Goal: Communication & Community: Share content

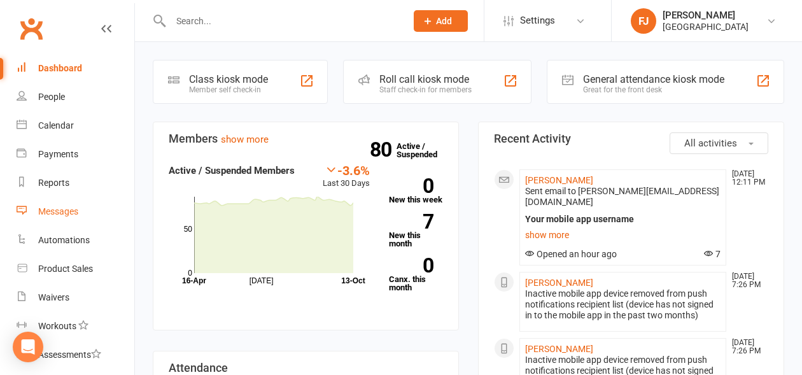
click at [60, 207] on div "Messages" at bounding box center [58, 211] width 40 height 10
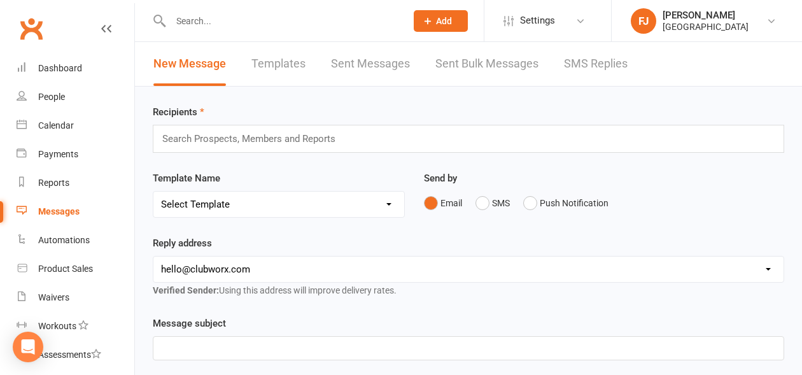
click at [235, 205] on select "Select Template [SMS] [Default template - review before using] Appointment remi…" at bounding box center [278, 203] width 251 height 25
select select "17"
click at [153, 191] on select "Select Template [SMS] [Default template - review before using] Appointment remi…" at bounding box center [278, 203] width 251 height 25
click at [237, 136] on input "text" at bounding box center [254, 138] width 186 height 17
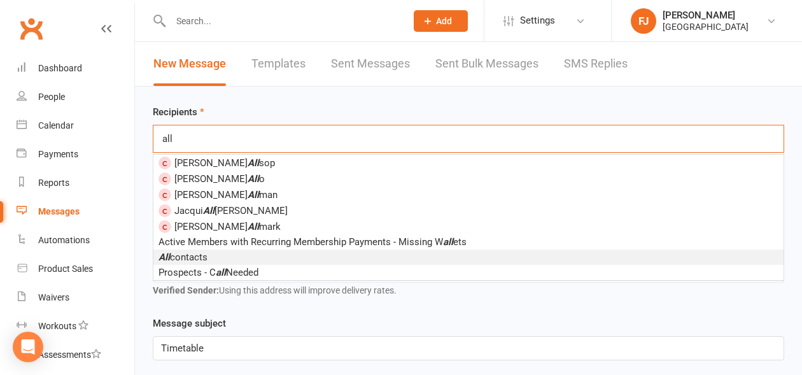
type input "all"
click at [220, 259] on li "All contacts" at bounding box center [468, 256] width 630 height 15
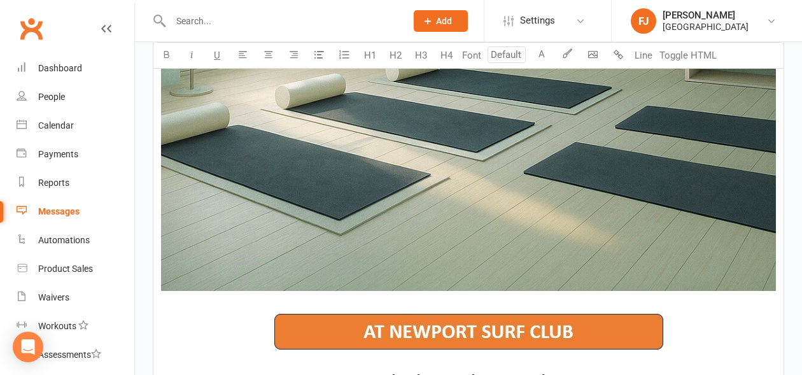
scroll to position [1145, 0]
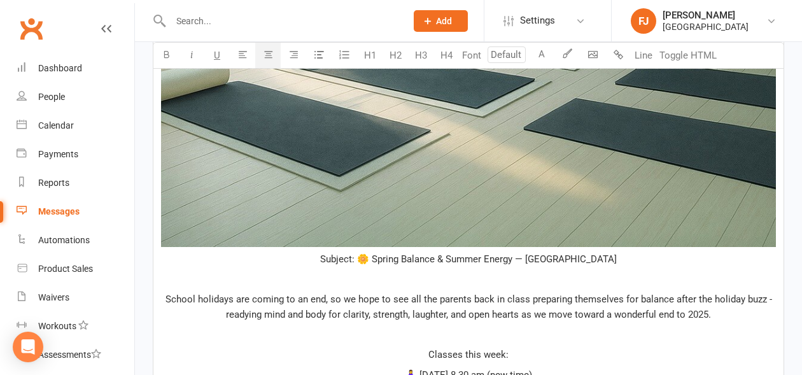
scroll to position [995, 0]
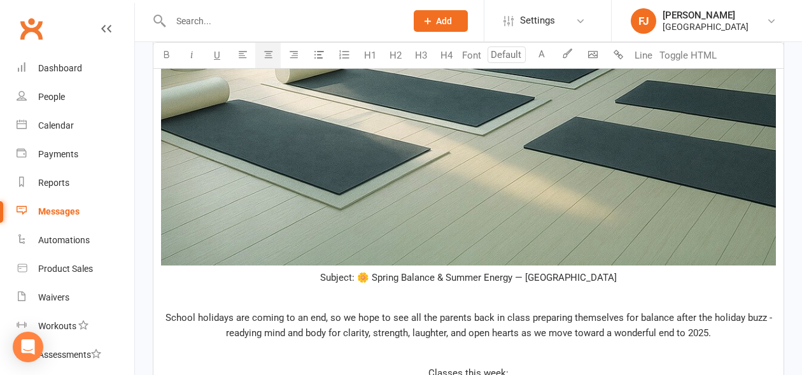
drag, startPoint x: 629, startPoint y: 275, endPoint x: 358, endPoint y: 273, distance: 271.7
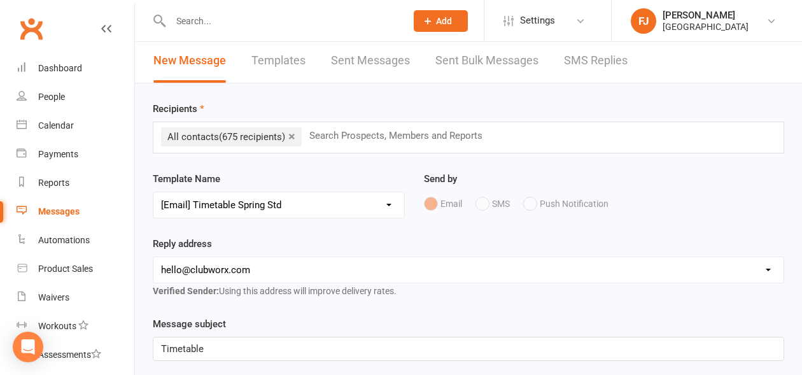
scroll to position [0, 0]
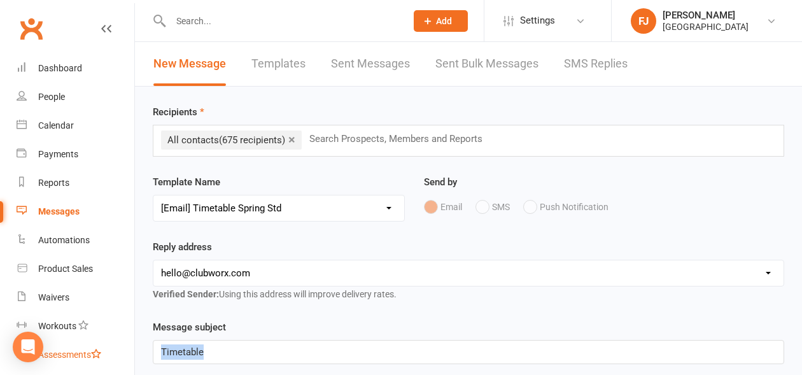
drag, startPoint x: 234, startPoint y: 347, endPoint x: 121, endPoint y: 353, distance: 113.4
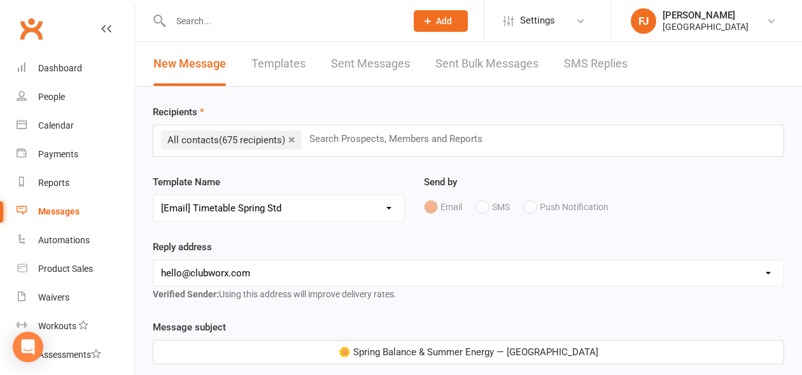
click at [333, 352] on p "🌼 Spring Balance & Summer Energy — [GEOGRAPHIC_DATA]" at bounding box center [468, 351] width 615 height 15
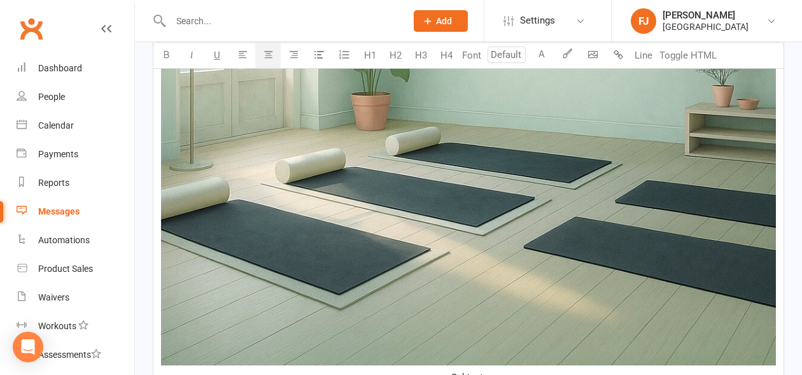
scroll to position [1145, 0]
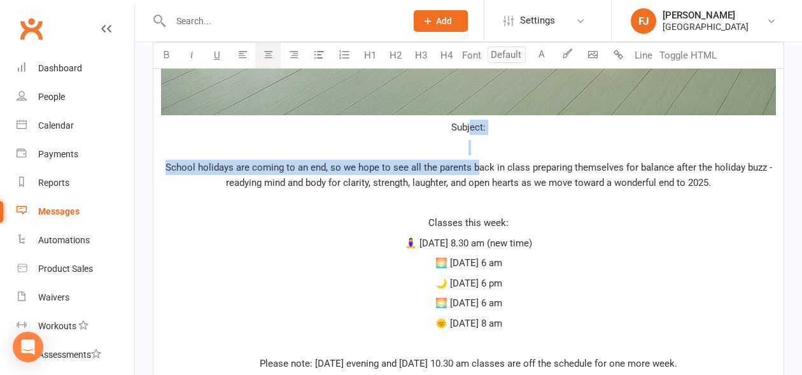
drag, startPoint x: 475, startPoint y: 157, endPoint x: 468, endPoint y: 131, distance: 26.6
click at [468, 131] on div "﻿ ﻿ Subject: ﻿ School holidays are coming to an end, so we hope to see all the …" at bounding box center [468, 286] width 630 height 2005
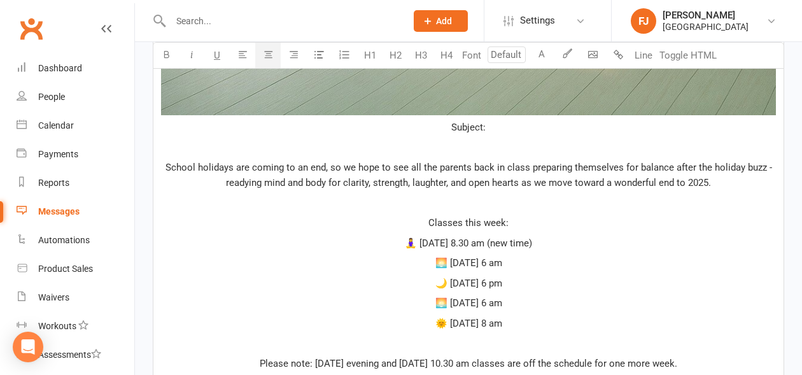
drag, startPoint x: 500, startPoint y: 125, endPoint x: 433, endPoint y: 126, distance: 67.4
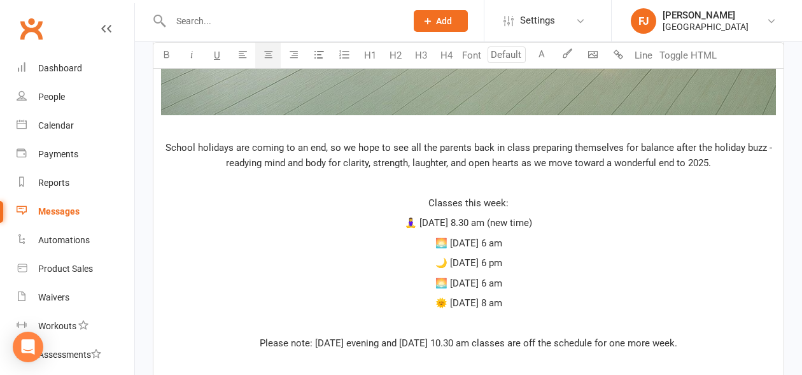
click at [470, 183] on p "﻿" at bounding box center [468, 182] width 615 height 15
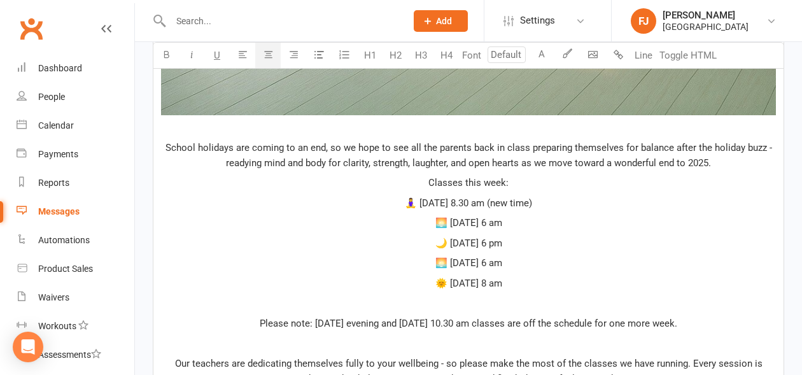
click at [510, 304] on p "﻿" at bounding box center [468, 302] width 615 height 15
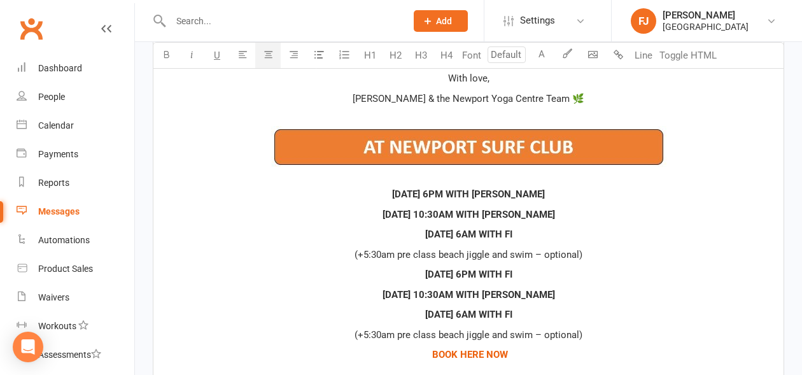
scroll to position [1654, 0]
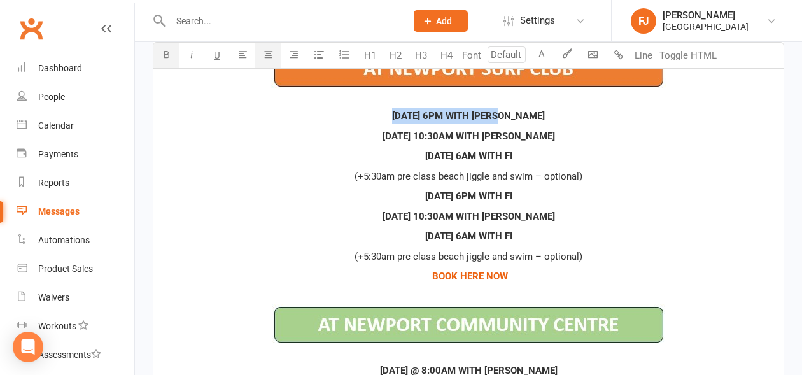
drag, startPoint x: 537, startPoint y: 115, endPoint x: 402, endPoint y: 121, distance: 135.0
click at [402, 121] on p "﻿ [DATE] 6PM WITH [PERSON_NAME]" at bounding box center [468, 77] width 615 height 91
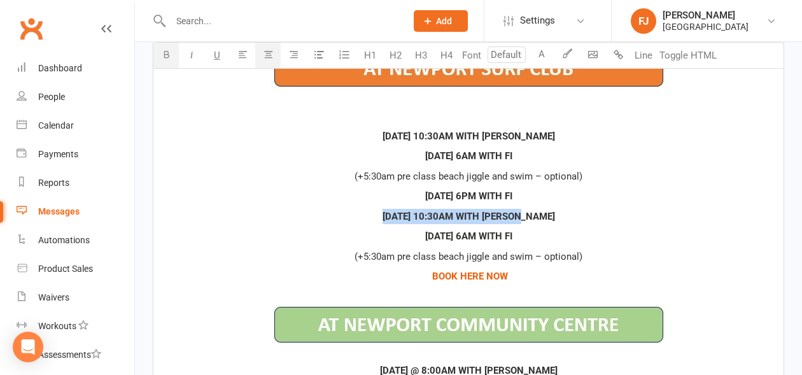
drag, startPoint x: 559, startPoint y: 214, endPoint x: 388, endPoint y: 215, distance: 170.5
click at [388, 215] on p "[DATE] 10:30AM WITH [PERSON_NAME]" at bounding box center [468, 216] width 615 height 15
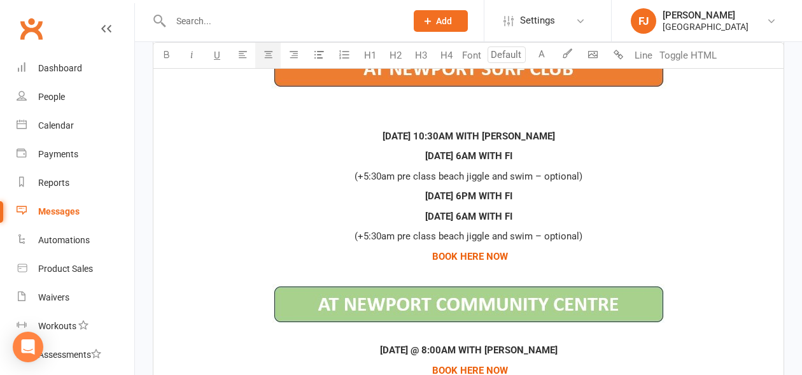
click at [478, 116] on p "﻿" at bounding box center [468, 77] width 615 height 91
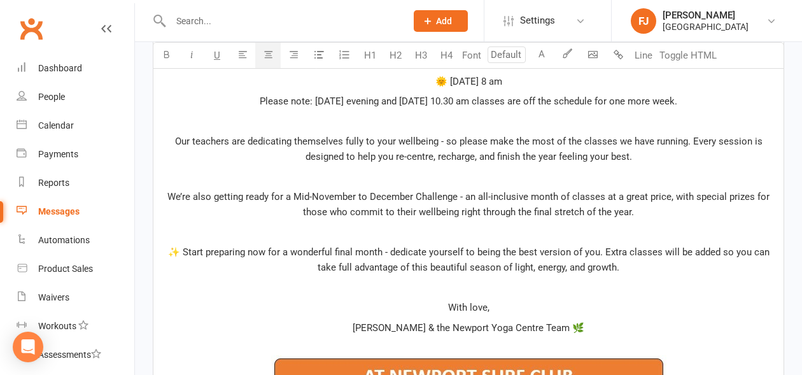
scroll to position [1336, 0]
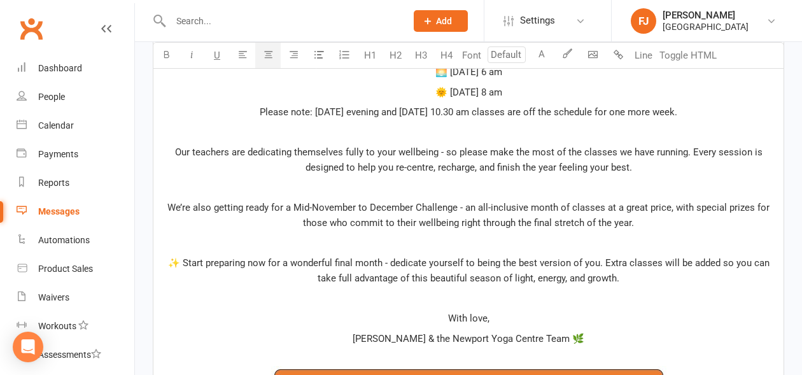
click at [483, 128] on p "﻿" at bounding box center [468, 132] width 615 height 15
click at [628, 192] on p "﻿" at bounding box center [468, 187] width 615 height 15
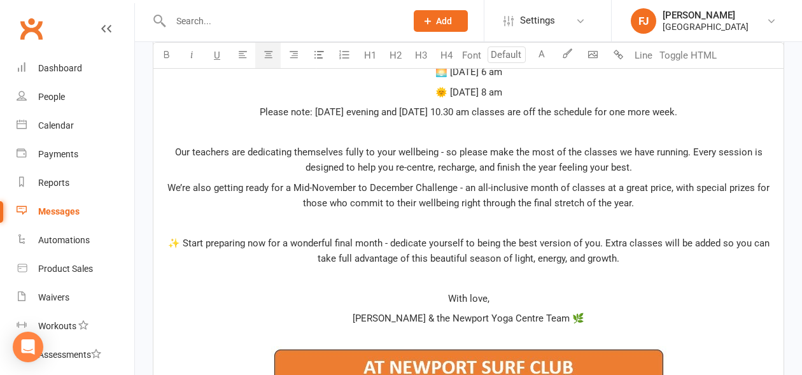
click at [650, 200] on p "We’re also getting ready for a Mid-November to December Challenge - an all-incl…" at bounding box center [468, 195] width 615 height 31
click at [572, 221] on p "﻿" at bounding box center [468, 222] width 615 height 15
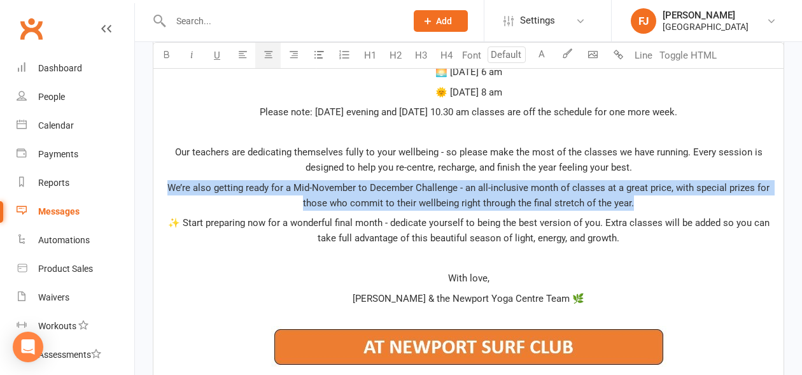
drag, startPoint x: 647, startPoint y: 203, endPoint x: 158, endPoint y: 184, distance: 489.0
click at [158, 184] on div "﻿ ﻿ ﻿ School holidays are coming to an end, so we hope to see all the parents b…" at bounding box center [468, 25] width 630 height 1865
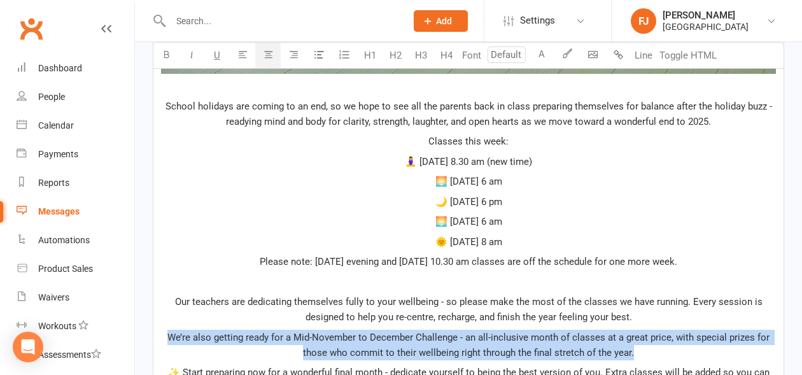
scroll to position [1209, 0]
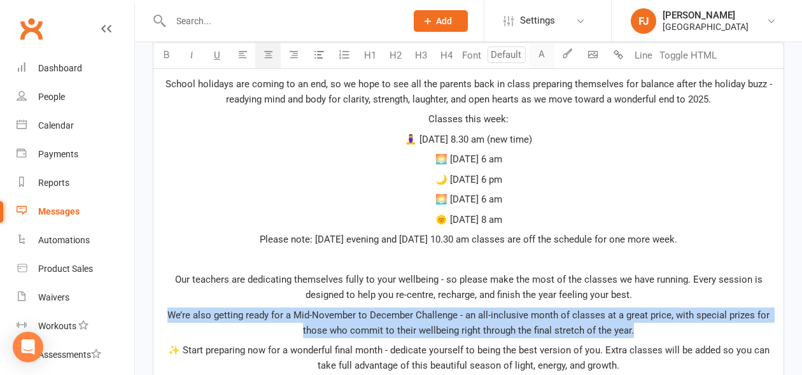
click at [543, 52] on button "A" at bounding box center [541, 55] width 25 height 25
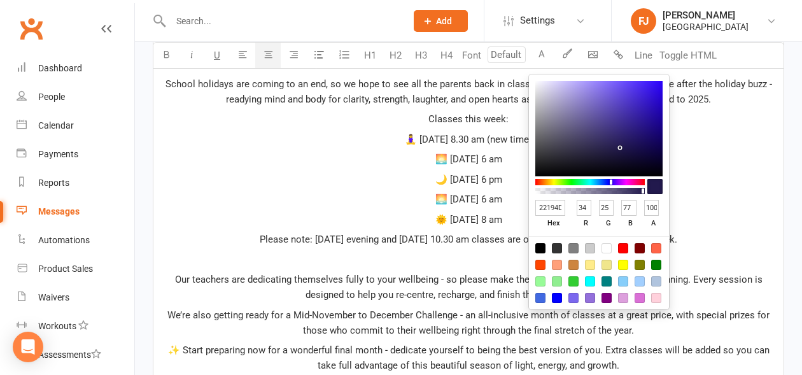
click at [573, 281] on div at bounding box center [573, 281] width 10 height 10
type input "32CD32"
type input "50"
type input "205"
type input "50"
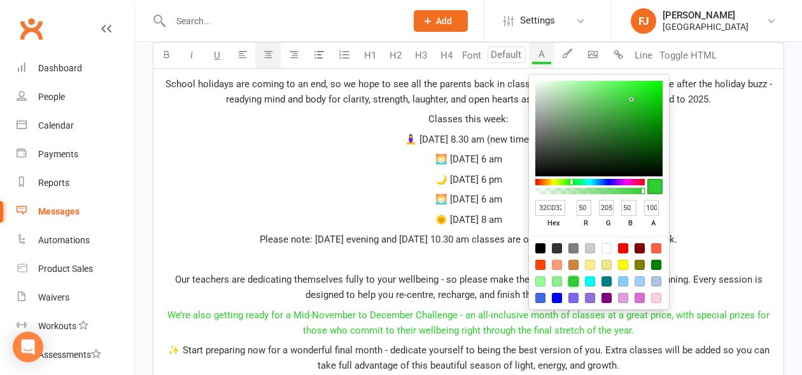
click at [604, 284] on div at bounding box center [606, 281] width 10 height 10
type input "008080"
type input "0"
type input "128"
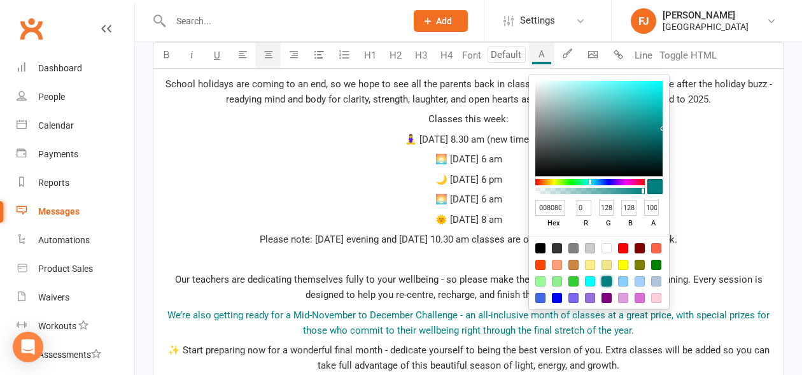
click at [337, 313] on span "We’re also getting ready for a Mid-November to December Challenge - an all-incl…" at bounding box center [469, 322] width 604 height 27
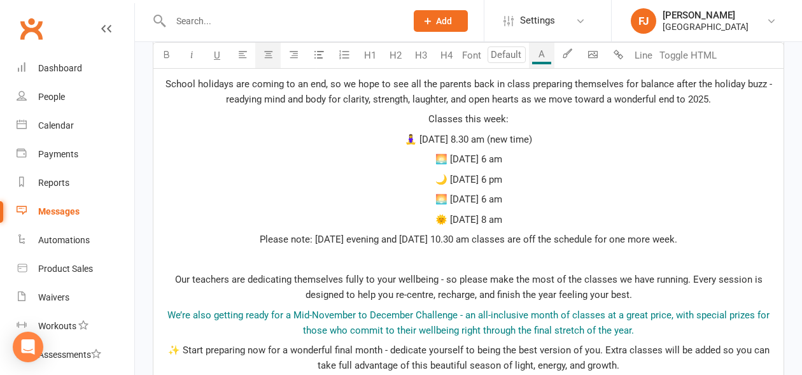
scroll to position [1272, 0]
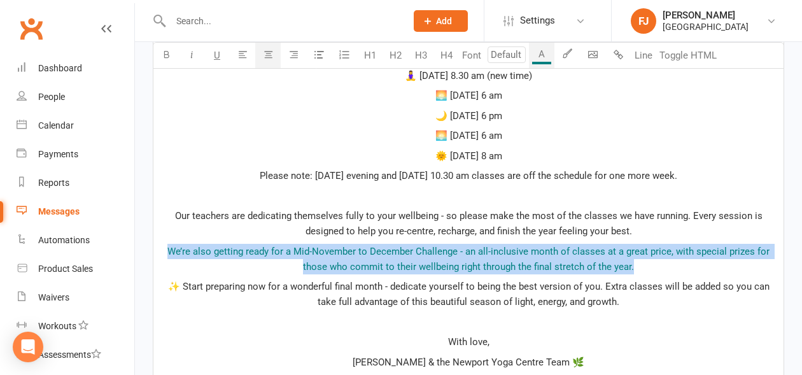
drag, startPoint x: 642, startPoint y: 269, endPoint x: 169, endPoint y: 251, distance: 473.1
click at [169, 251] on p "We’re also getting ready for a Mid-November to December Challenge - an all-incl…" at bounding box center [468, 259] width 615 height 31
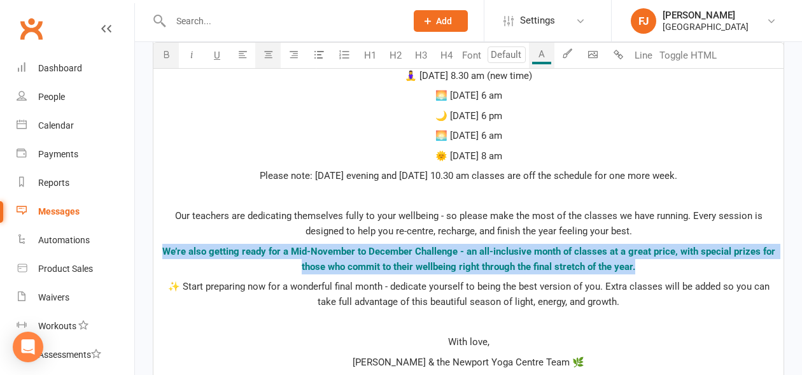
drag, startPoint x: 165, startPoint y: 55, endPoint x: 170, endPoint y: 60, distance: 7.2
click at [165, 55] on icon "button" at bounding box center [167, 55] width 10 height 10
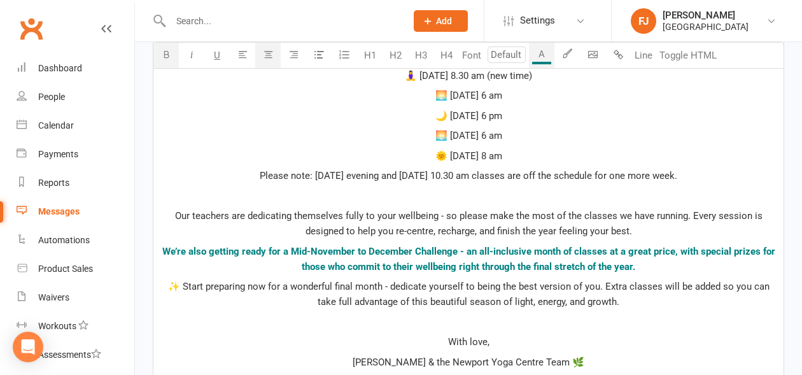
click at [609, 236] on span "Our teachers are dedicating themselves fully to your wellbeing - so please make…" at bounding box center [470, 223] width 590 height 27
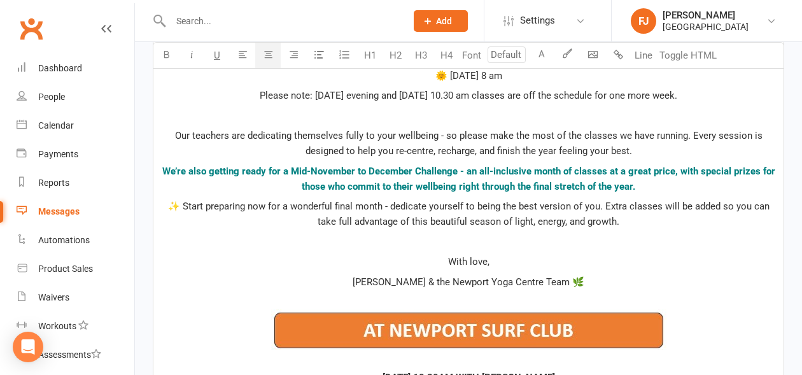
scroll to position [1400, 0]
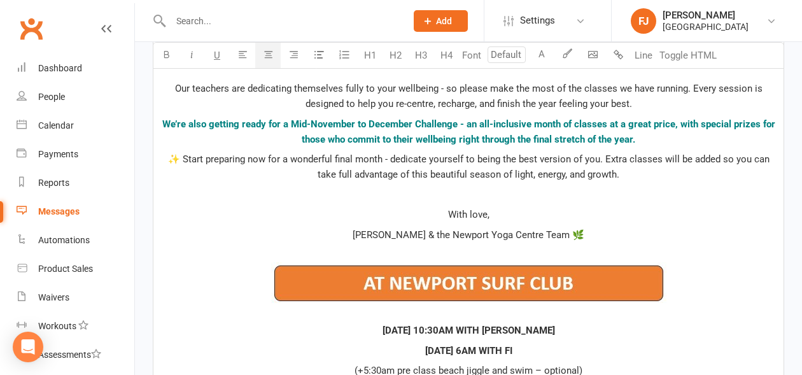
click at [454, 196] on p "﻿" at bounding box center [468, 194] width 615 height 15
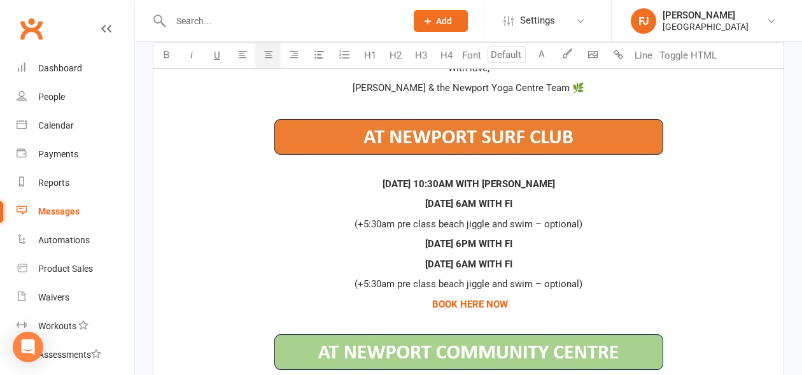
scroll to position [1527, 0]
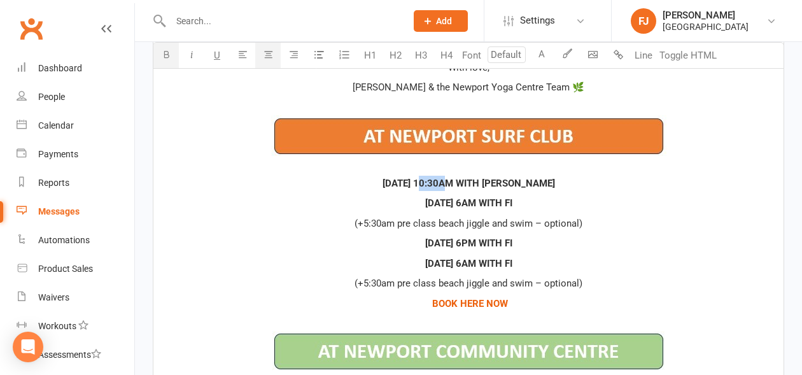
drag, startPoint x: 468, startPoint y: 183, endPoint x: 450, endPoint y: 191, distance: 19.3
click at [447, 188] on span "[DATE] 10:30AM WITH [PERSON_NAME]" at bounding box center [468, 183] width 172 height 11
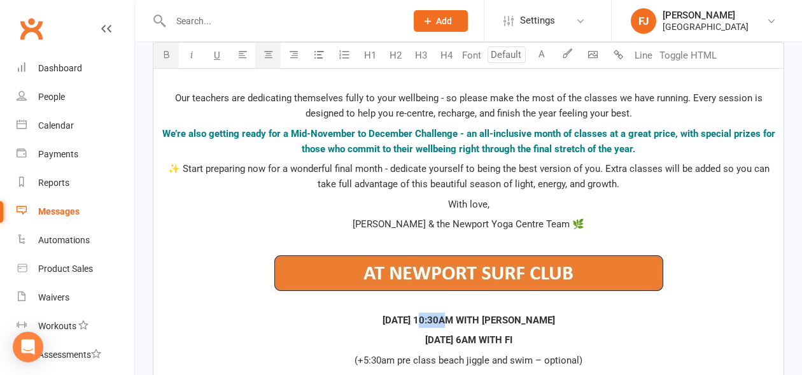
scroll to position [1463, 0]
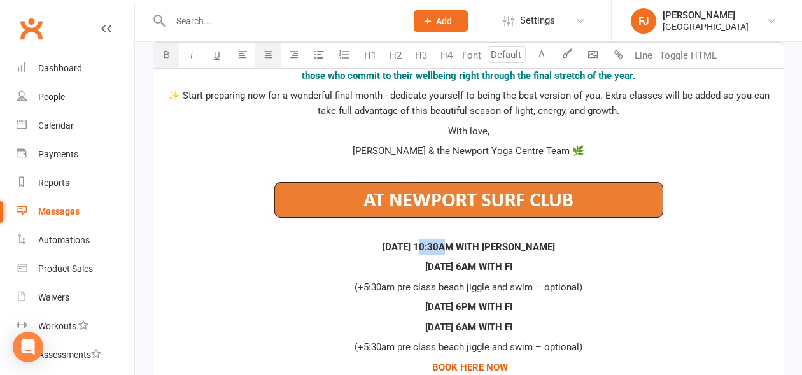
click at [453, 246] on span "[DATE] 10:30AM WITH [PERSON_NAME]" at bounding box center [468, 246] width 172 height 11
click at [464, 248] on span "[DATE] 10:30AM WITH [PERSON_NAME]" at bounding box center [468, 246] width 172 height 11
click at [455, 251] on span "[DATE] 10:30AM WITH [PERSON_NAME]" at bounding box center [468, 246] width 172 height 11
click at [606, 264] on p "[DATE] 6AM WITH FI" at bounding box center [468, 266] width 615 height 15
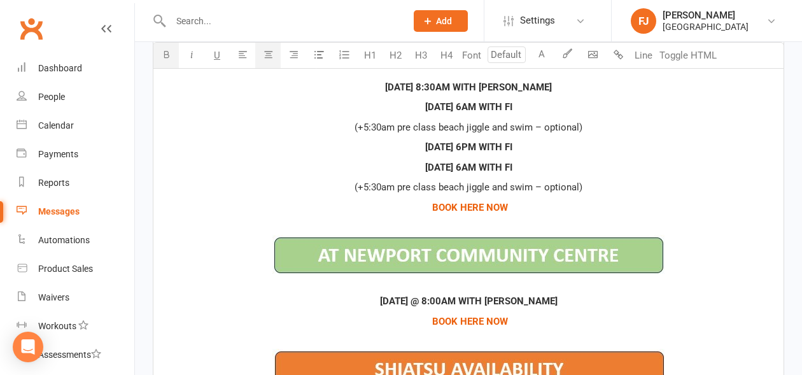
scroll to position [1654, 0]
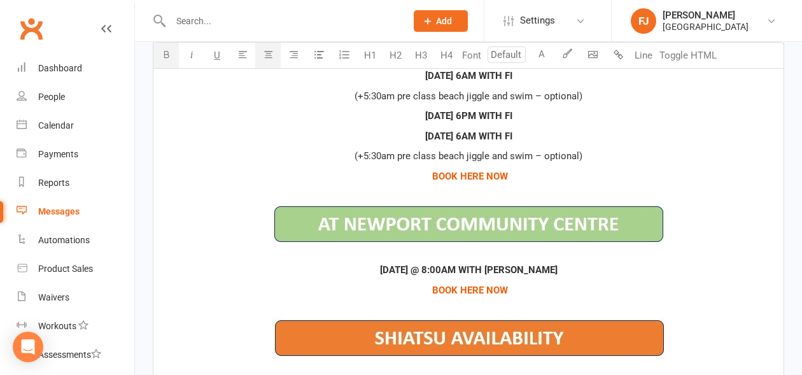
click at [526, 265] on span "[DATE] @ 8:00AM WITH [PERSON_NAME]" at bounding box center [469, 269] width 178 height 11
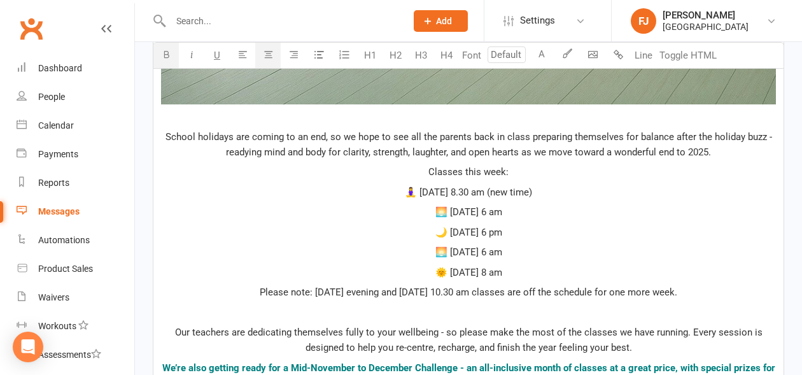
scroll to position [1175, 0]
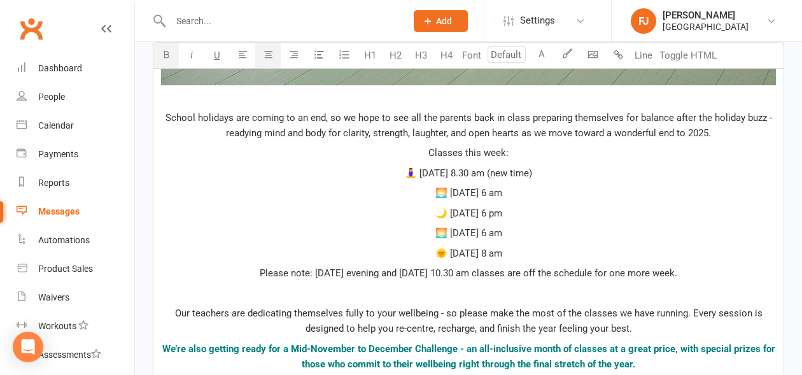
click at [506, 289] on p "﻿" at bounding box center [468, 293] width 615 height 15
drag, startPoint x: 303, startPoint y: 273, endPoint x: 250, endPoint y: 274, distance: 53.4
click at [250, 274] on p "Please note: [DATE] evening and [DATE] 10.30 am classes are off the schedule fo…" at bounding box center [468, 272] width 615 height 15
drag, startPoint x: 167, startPoint y: 51, endPoint x: 178, endPoint y: 63, distance: 15.8
click at [167, 52] on icon "button" at bounding box center [167, 55] width 10 height 10
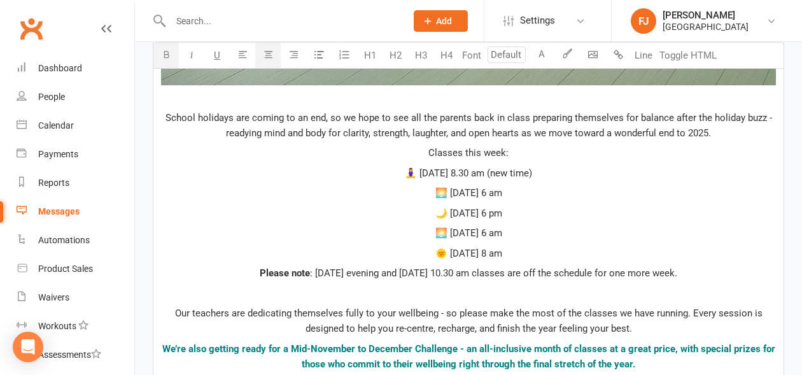
drag, startPoint x: 333, startPoint y: 249, endPoint x: 350, endPoint y: 273, distance: 29.1
click at [337, 260] on p "🌞 [DATE] 8 am" at bounding box center [468, 253] width 615 height 15
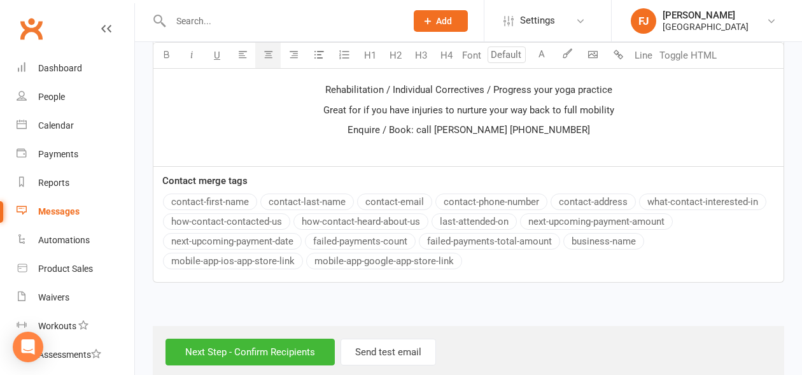
scroll to position [2129, 0]
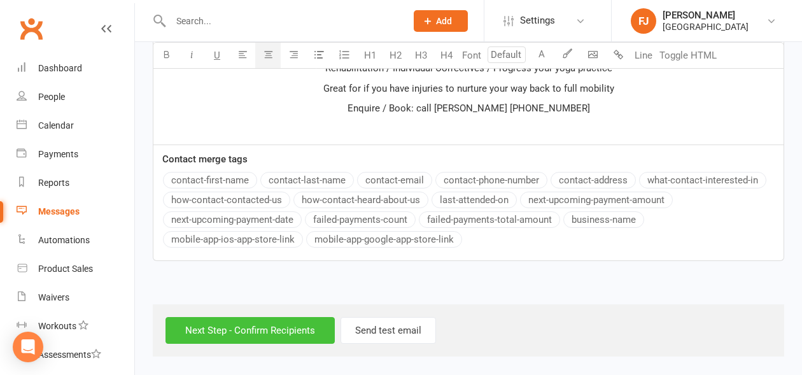
click at [221, 326] on input "Next Step - Confirm Recipients" at bounding box center [249, 330] width 169 height 27
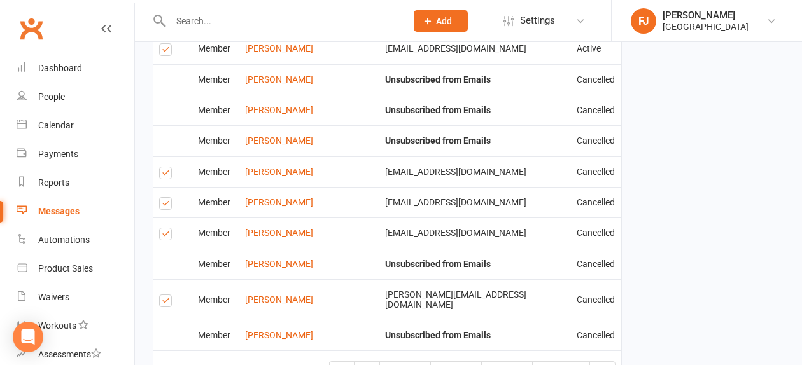
scroll to position [3506, 0]
